Goal: Find specific page/section: Find specific page/section

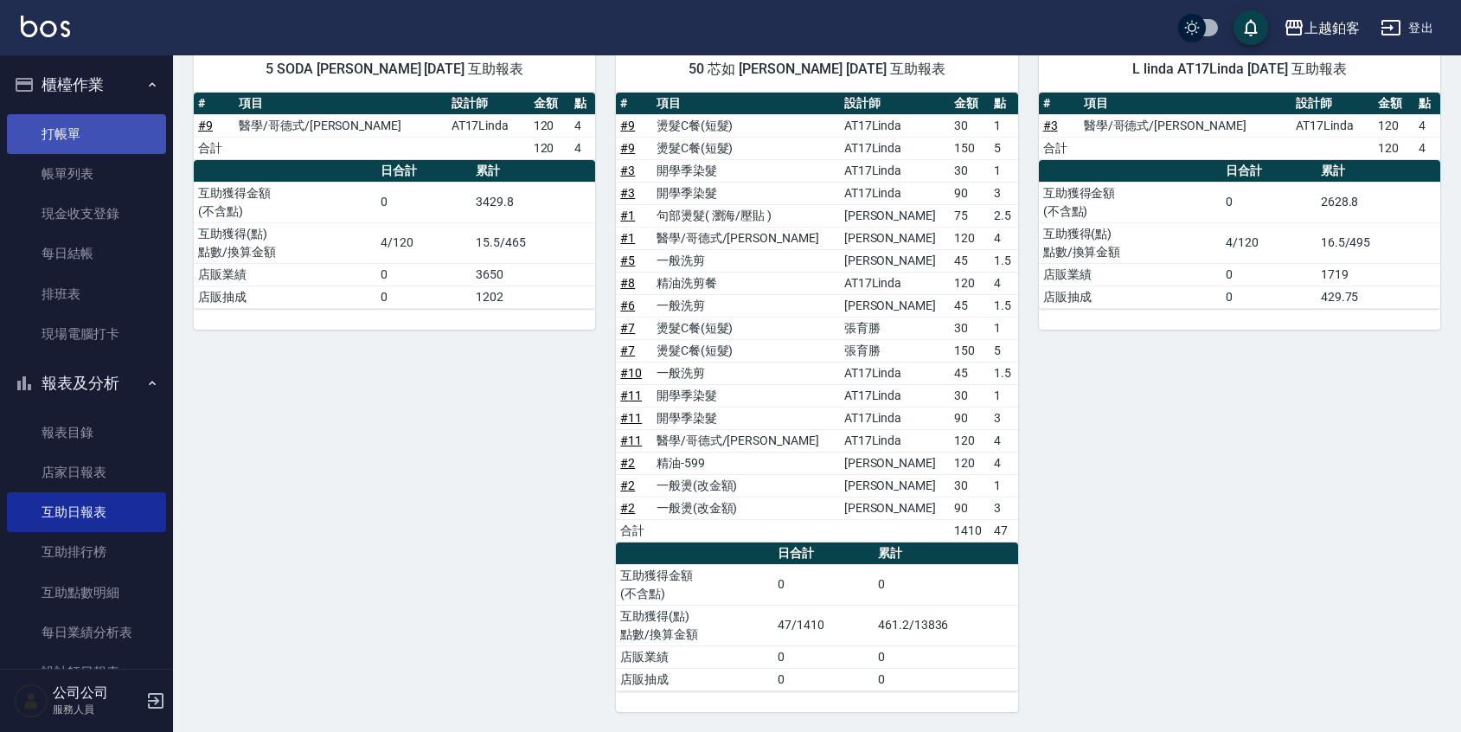
scroll to position [18, 0]
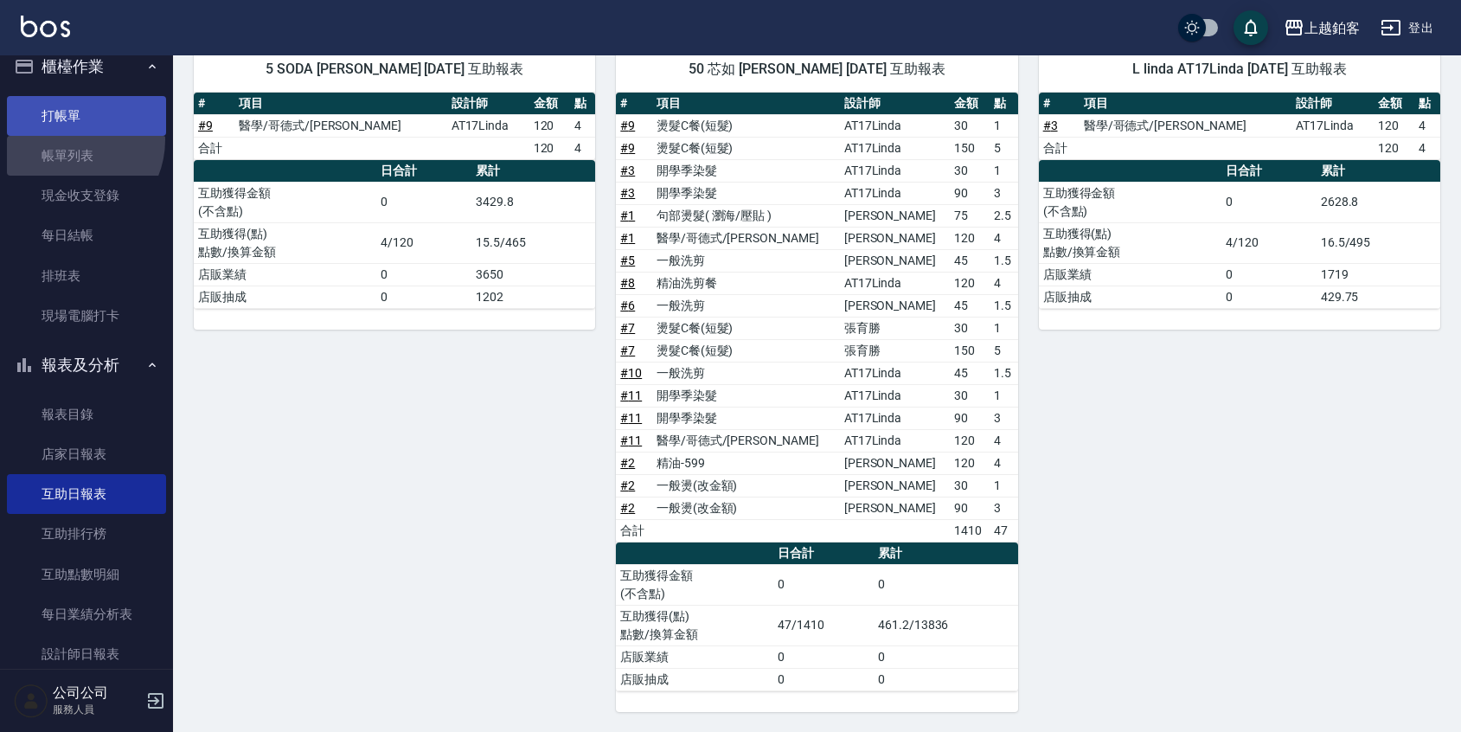
click at [69, 141] on link "帳單列表" at bounding box center [86, 156] width 159 height 40
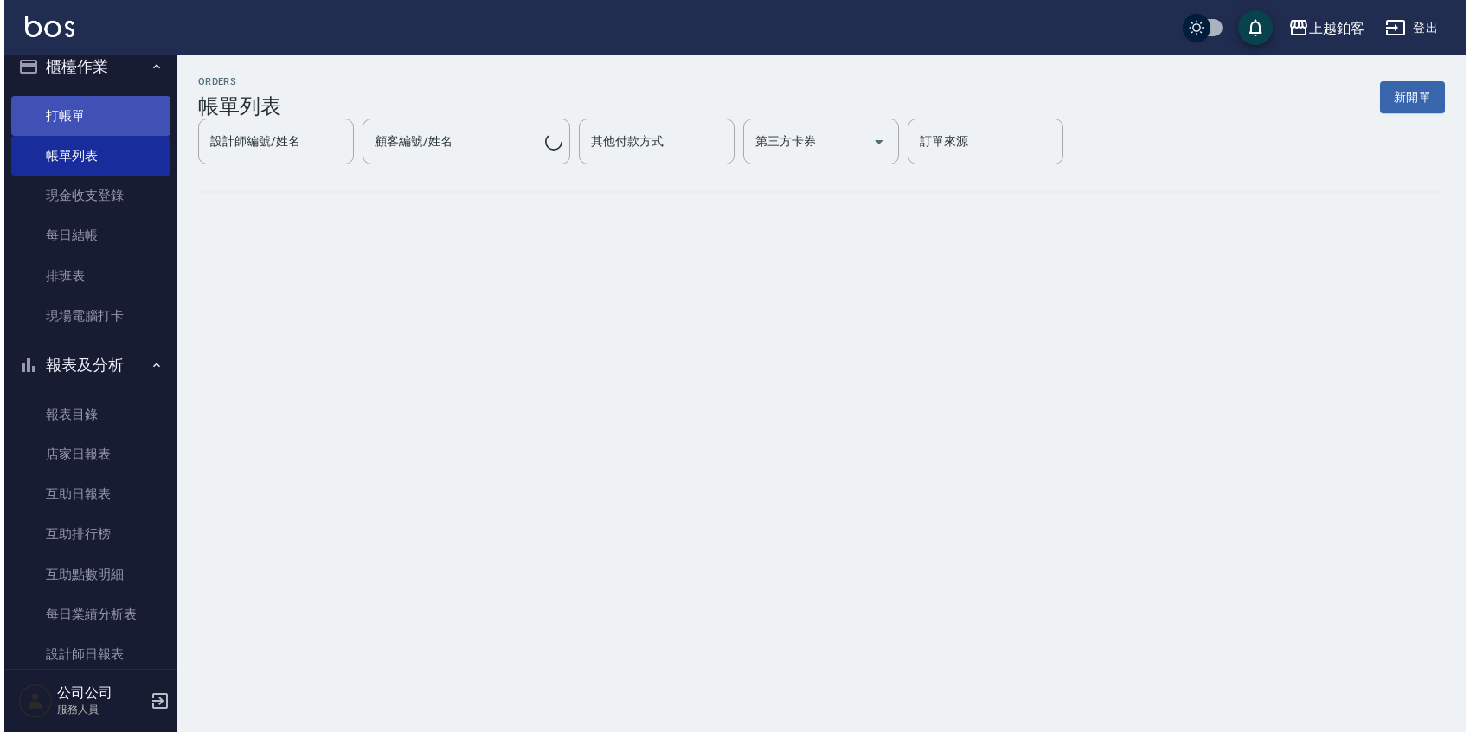
scroll to position [25, 0]
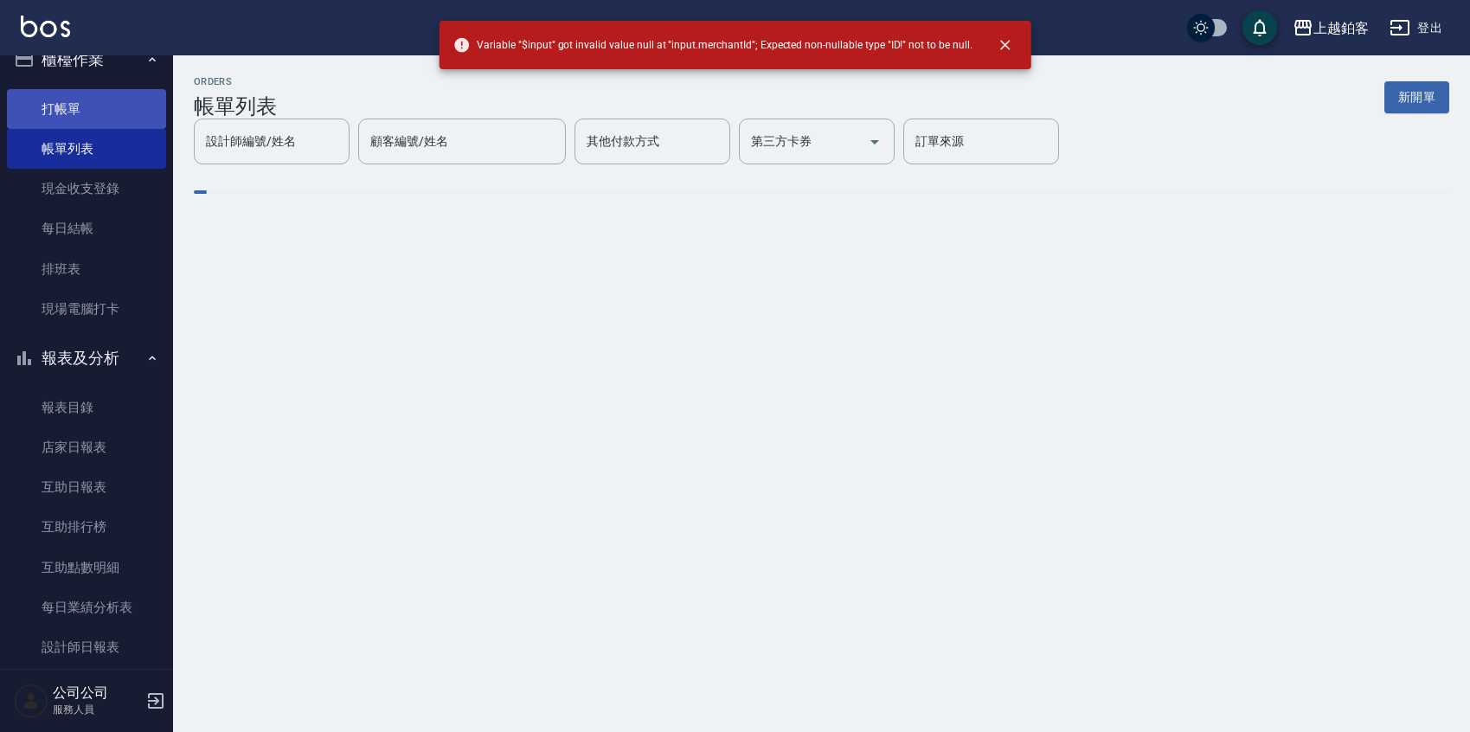
click at [84, 113] on html "Variable "$input" got invalid value null at "input.merchantId"; Expected non-nu…" at bounding box center [735, 366] width 1470 height 732
